Goal: Information Seeking & Learning: Learn about a topic

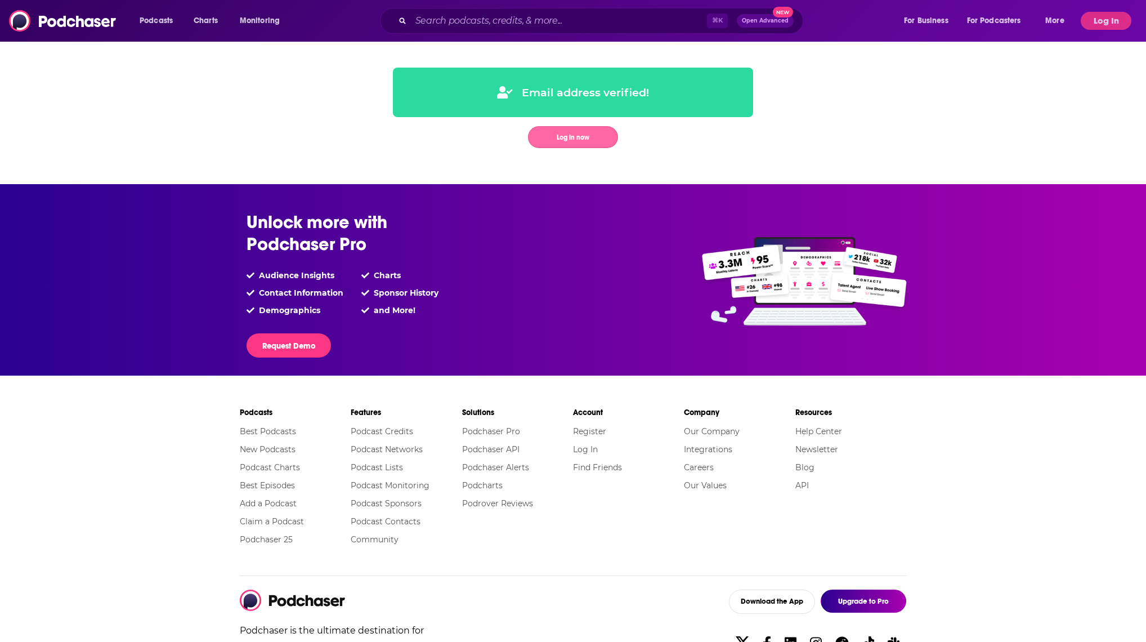
click at [604, 137] on button "Log in now" at bounding box center [573, 137] width 90 height 22
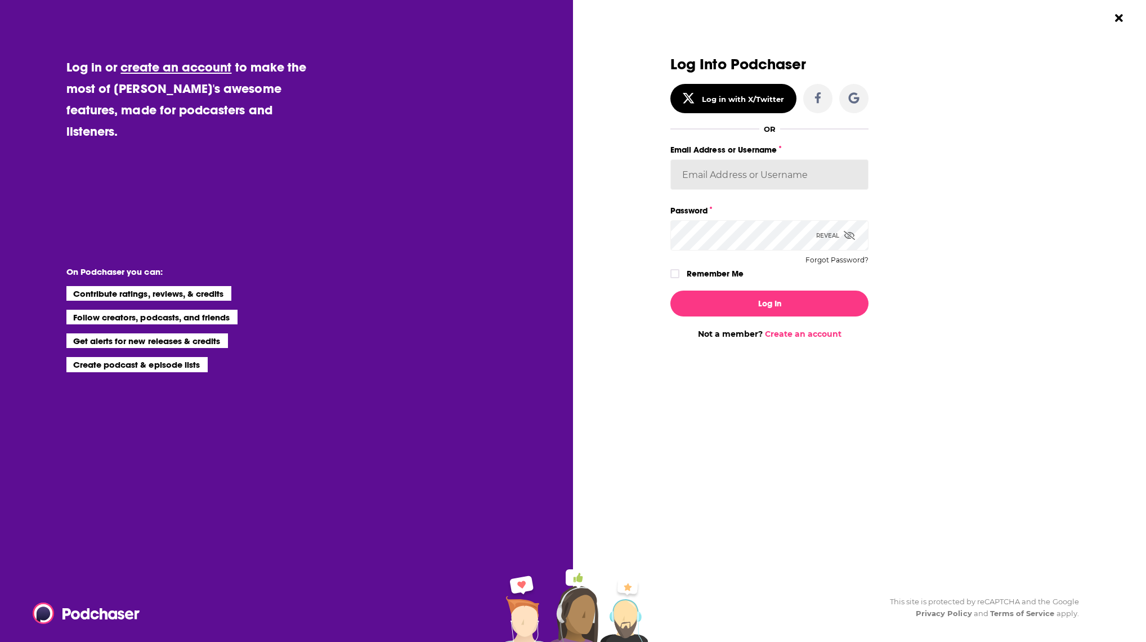
type input "agarland1"
click at [743, 307] on button "Log In" at bounding box center [770, 304] width 198 height 26
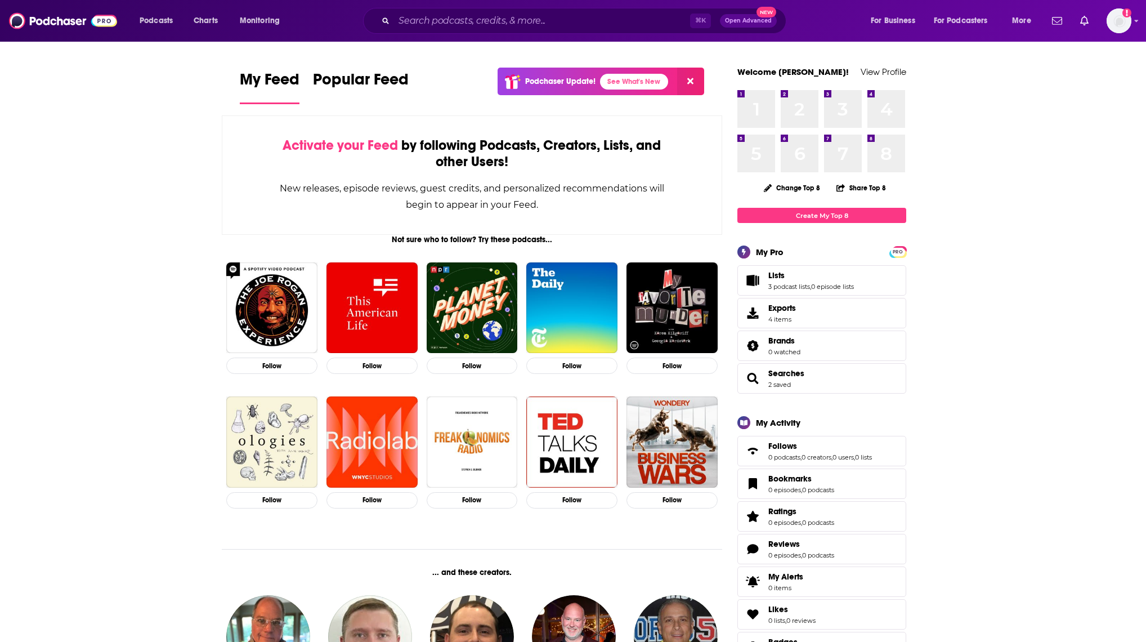
click at [687, 77] on icon at bounding box center [690, 81] width 6 height 9
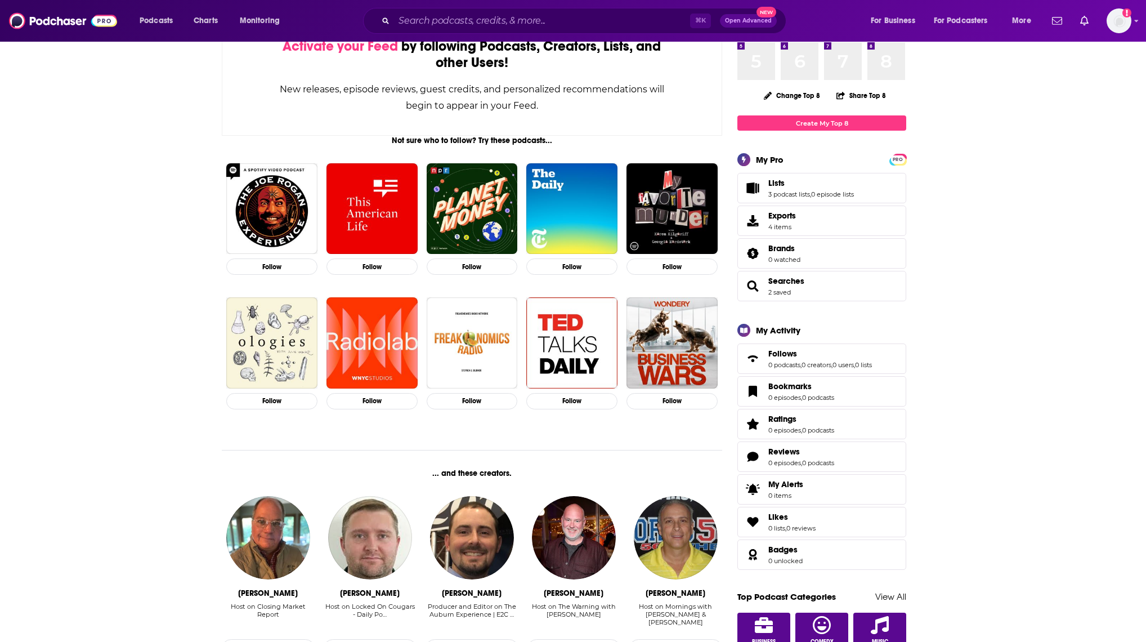
scroll to position [93, 0]
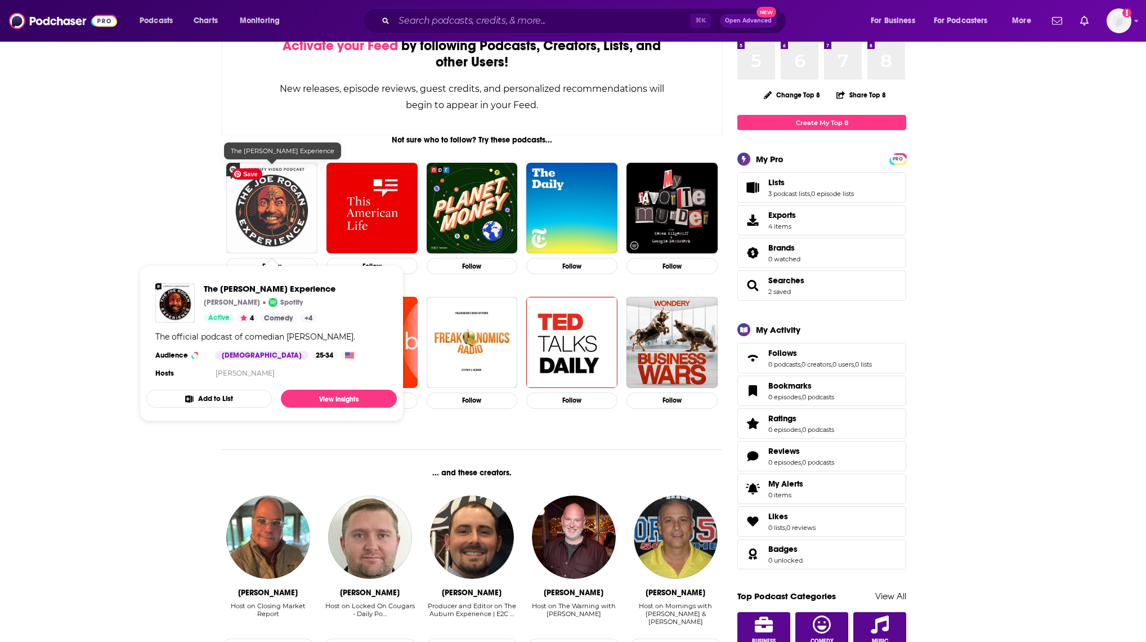
click at [260, 210] on img "The Joe Rogan Experience" at bounding box center [271, 208] width 91 height 91
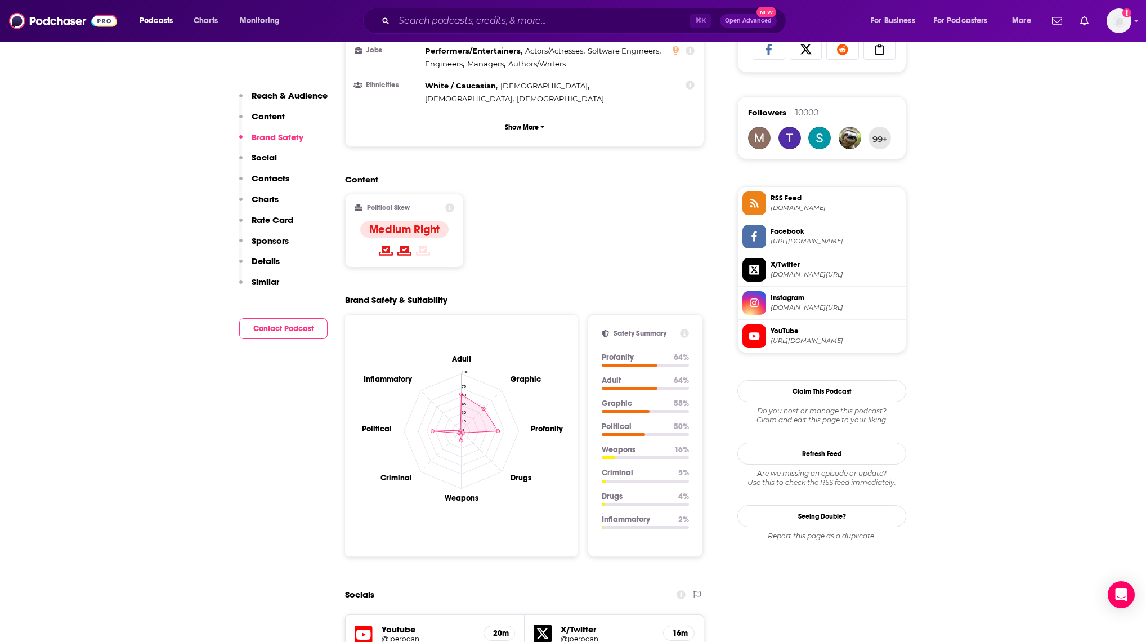
scroll to position [756, 0]
